Goal: Obtain resource: Download file/media

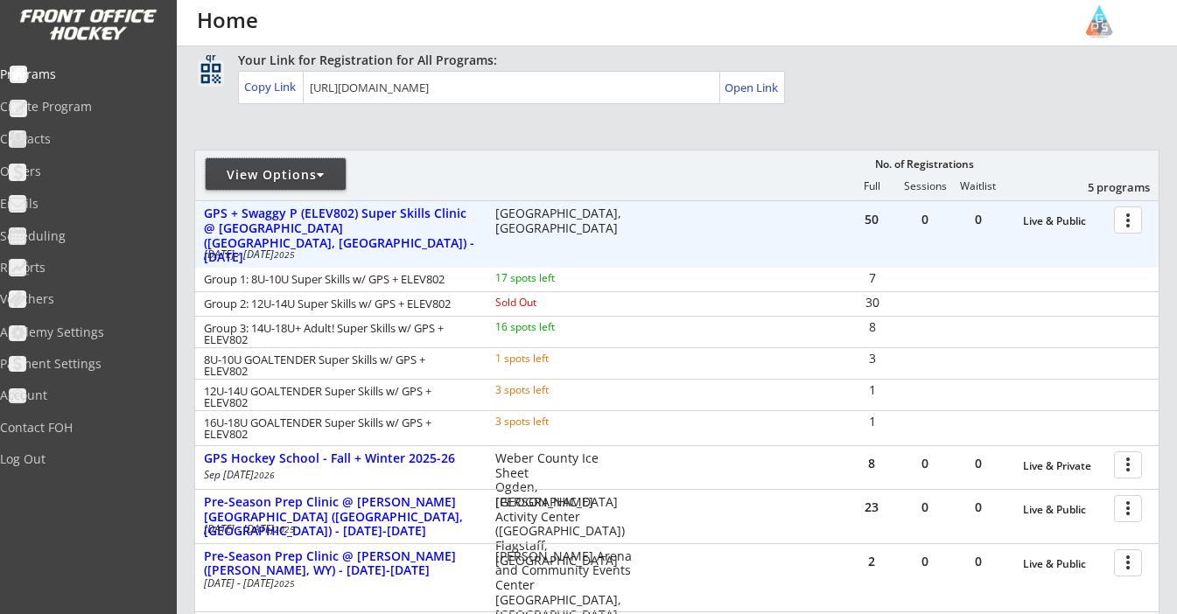
click at [308, 187] on div "View Options" at bounding box center [276, 173] width 140 height 31
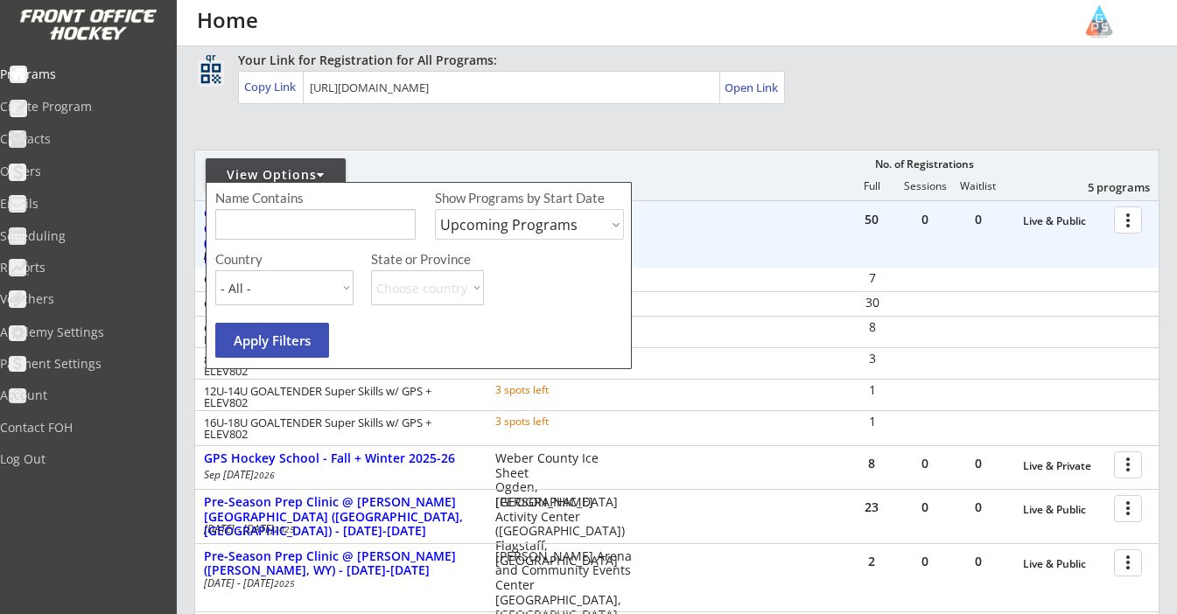
select select ""Past Programs""
type input "Sun Valley"
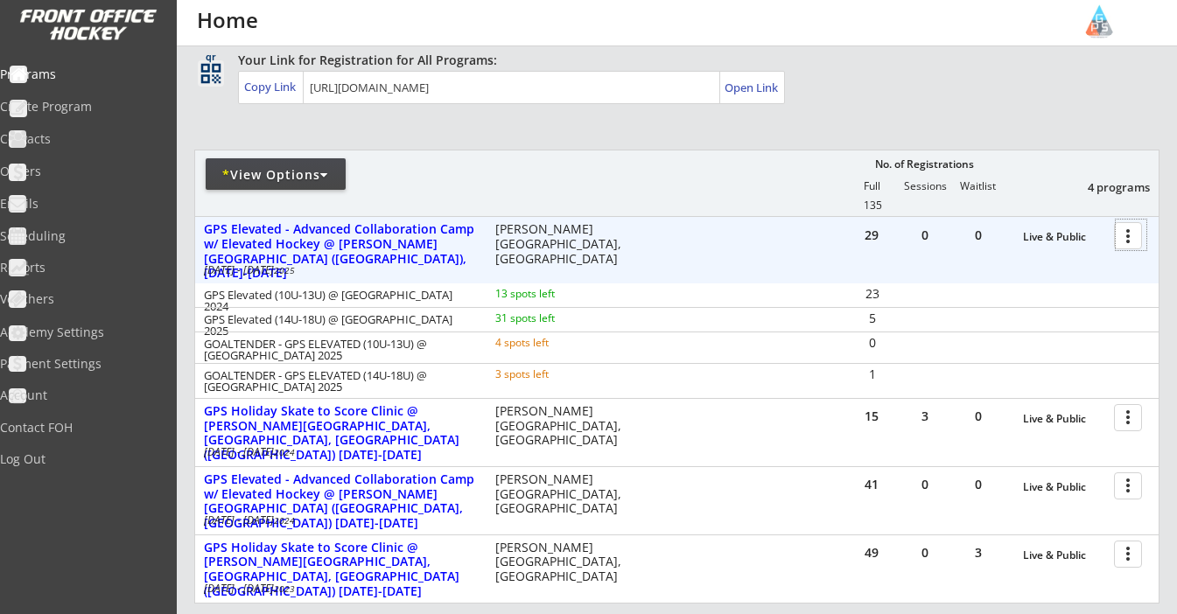
click at [1128, 233] on div at bounding box center [1130, 235] width 31 height 31
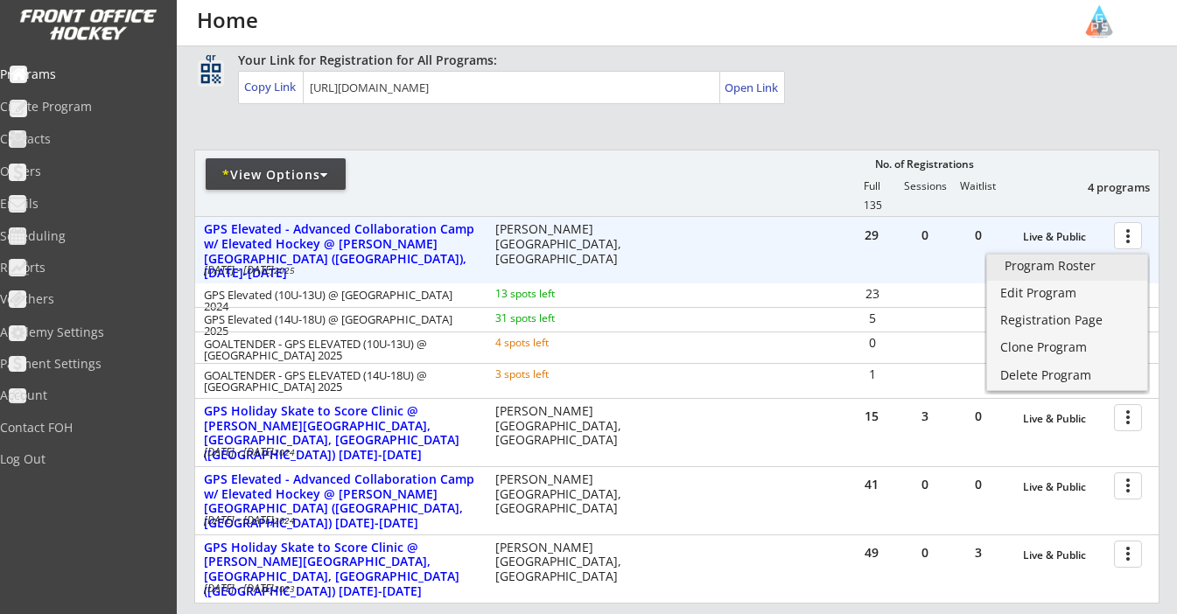
click at [1051, 272] on div "Program Roster" at bounding box center [1066, 266] width 125 height 12
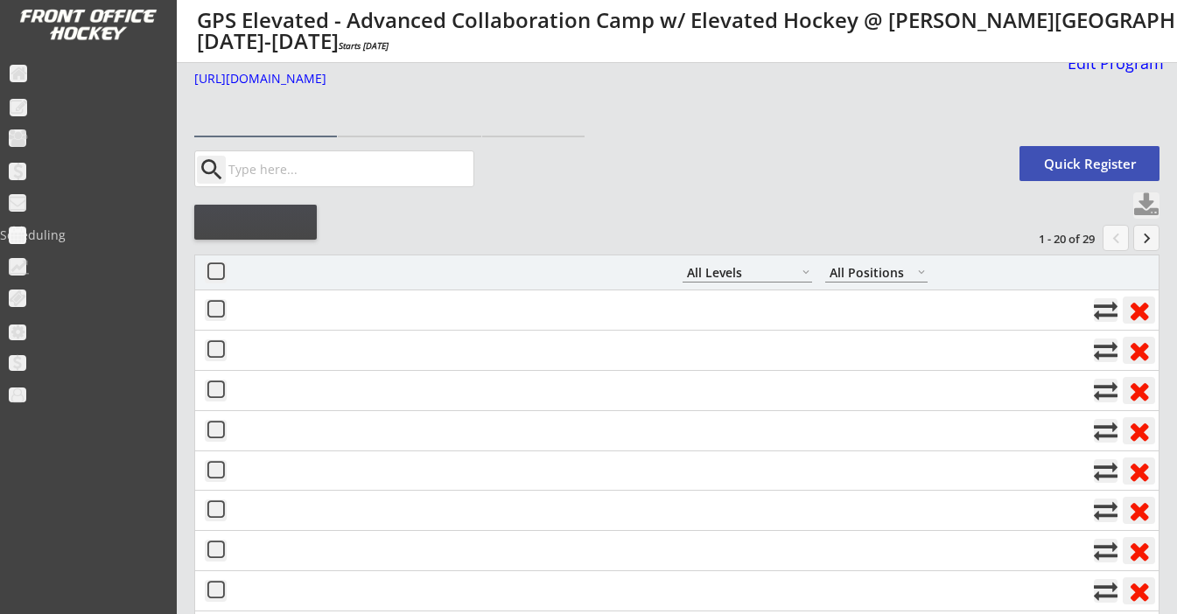
select select ""All Levels""
select select ""All Positions""
select select ""All Levels""
select select ""All Positions""
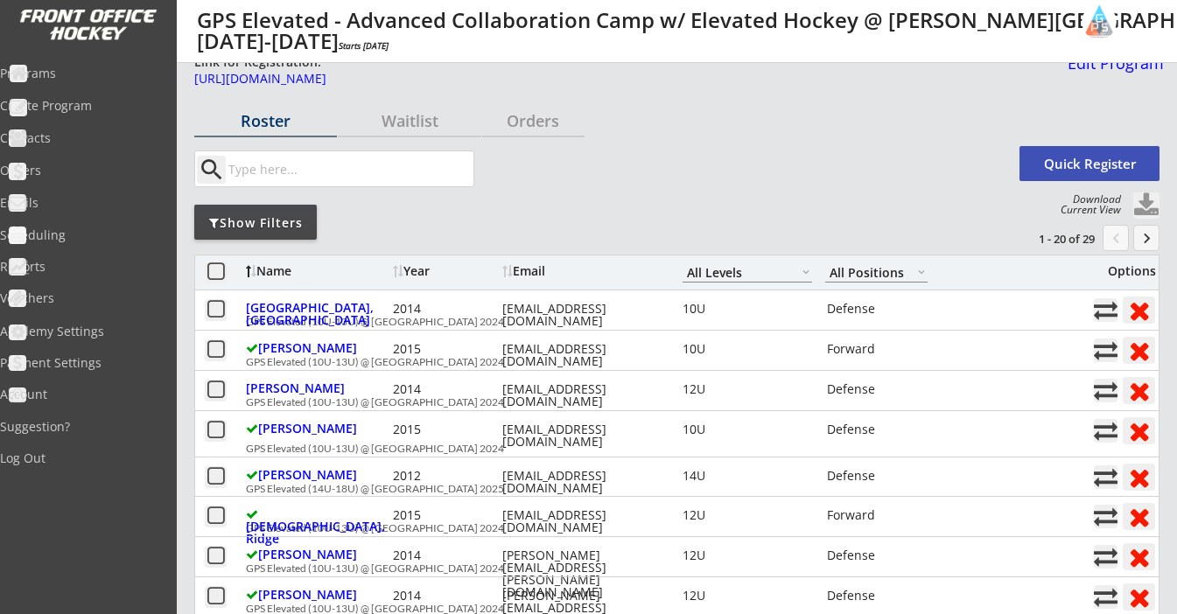
click at [1148, 204] on button at bounding box center [1146, 205] width 26 height 26
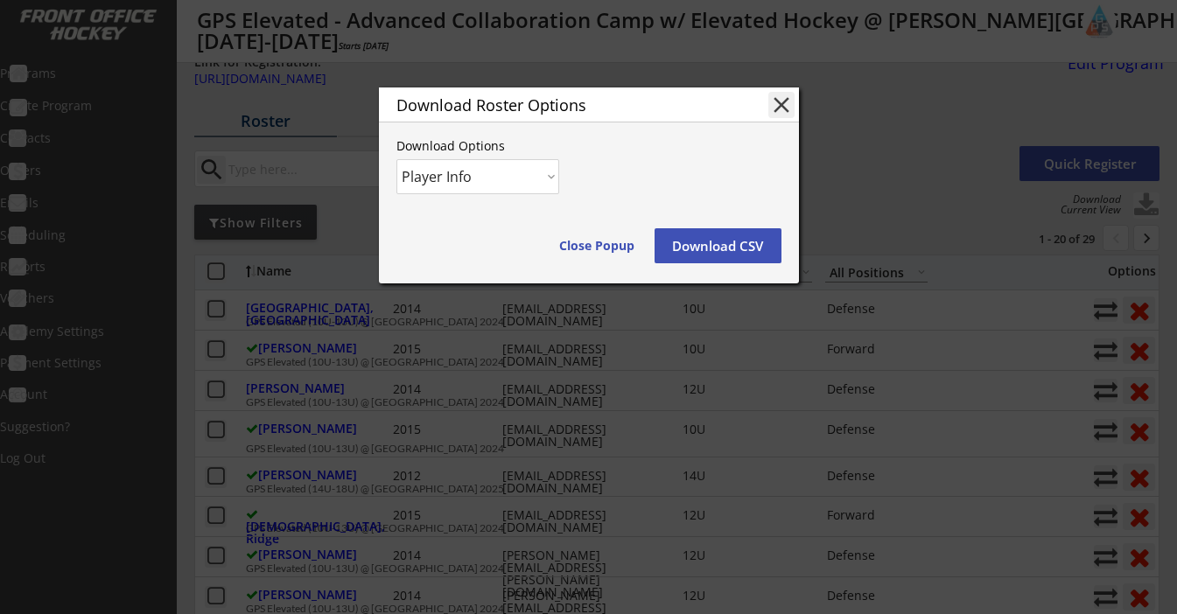
select select ""Player and Order Info""
click at [766, 248] on button "Download CSV" at bounding box center [717, 245] width 127 height 35
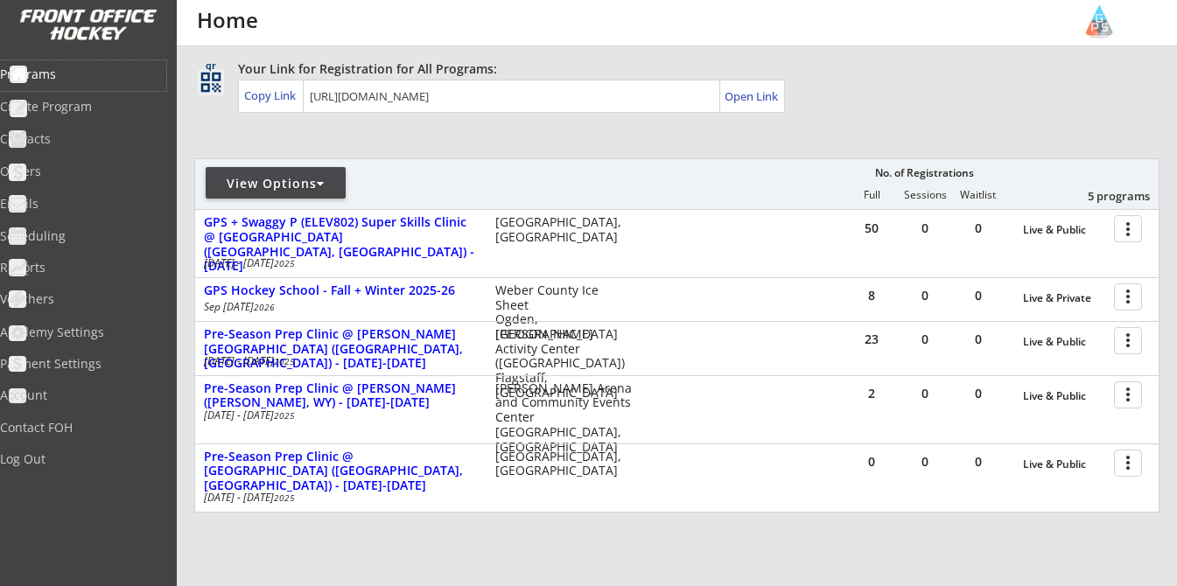
scroll to position [115, 0]
